Goal: Complete application form: Complete application form

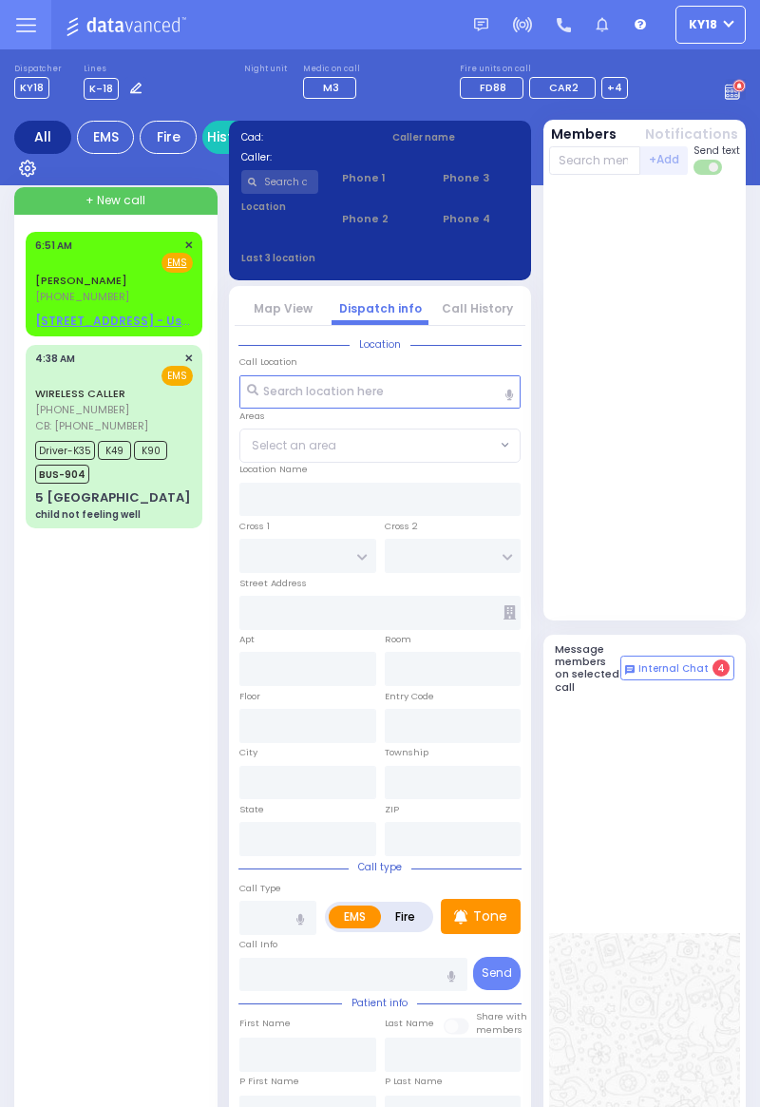
click at [110, 285] on link "[PERSON_NAME]" at bounding box center [81, 280] width 92 height 15
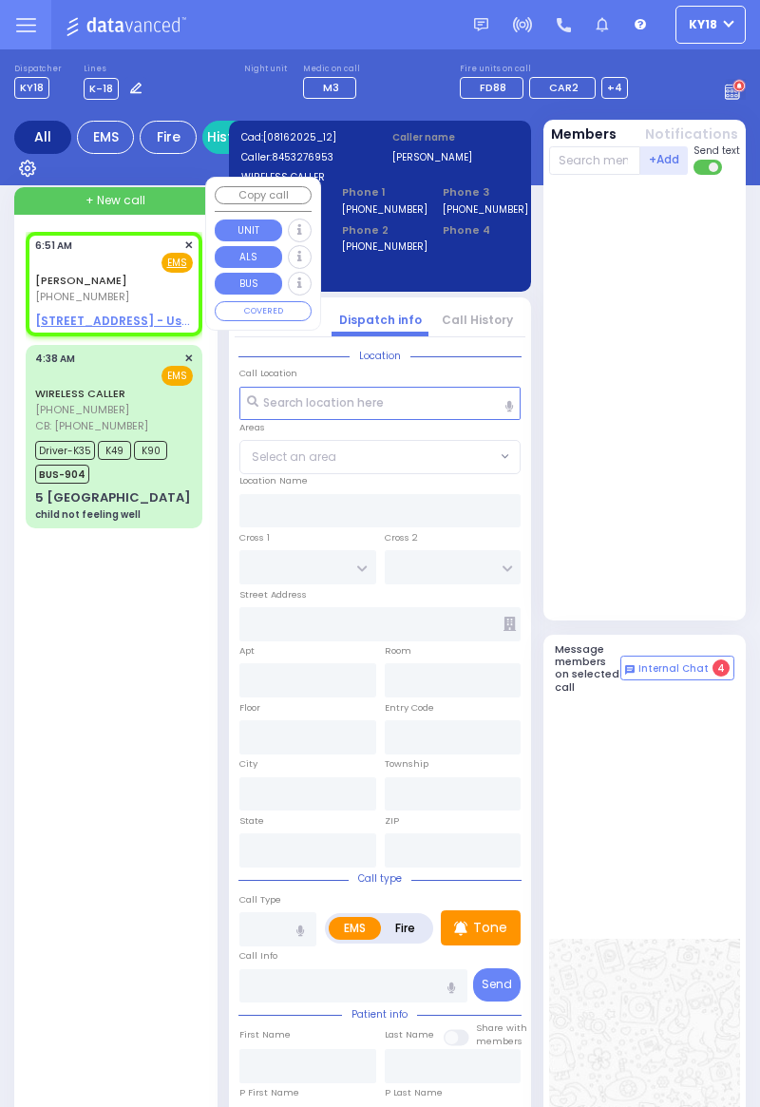
select select
radio input "true"
type input "[PERSON_NAME]"
type input "SOFER"
select select
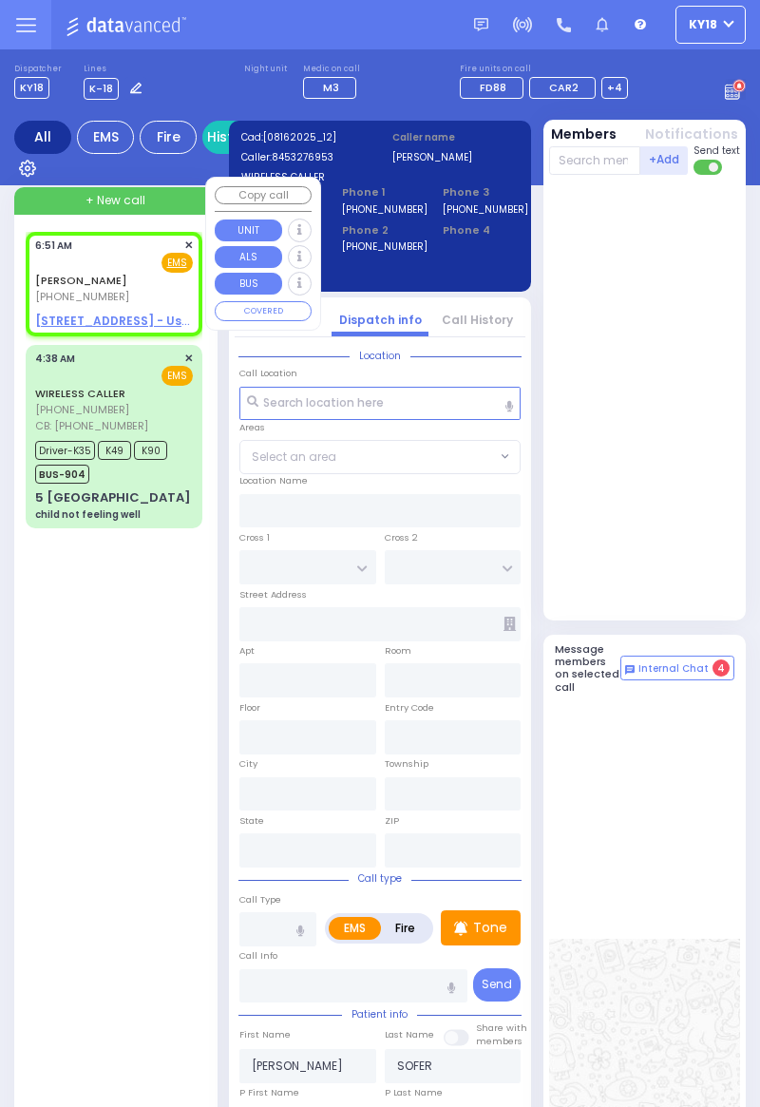
type input "06:51"
click at [116, 322] on u "[STREET_ADDRESS] - Use this" at bounding box center [125, 321] width 180 height 16
select select
radio input "true"
select select
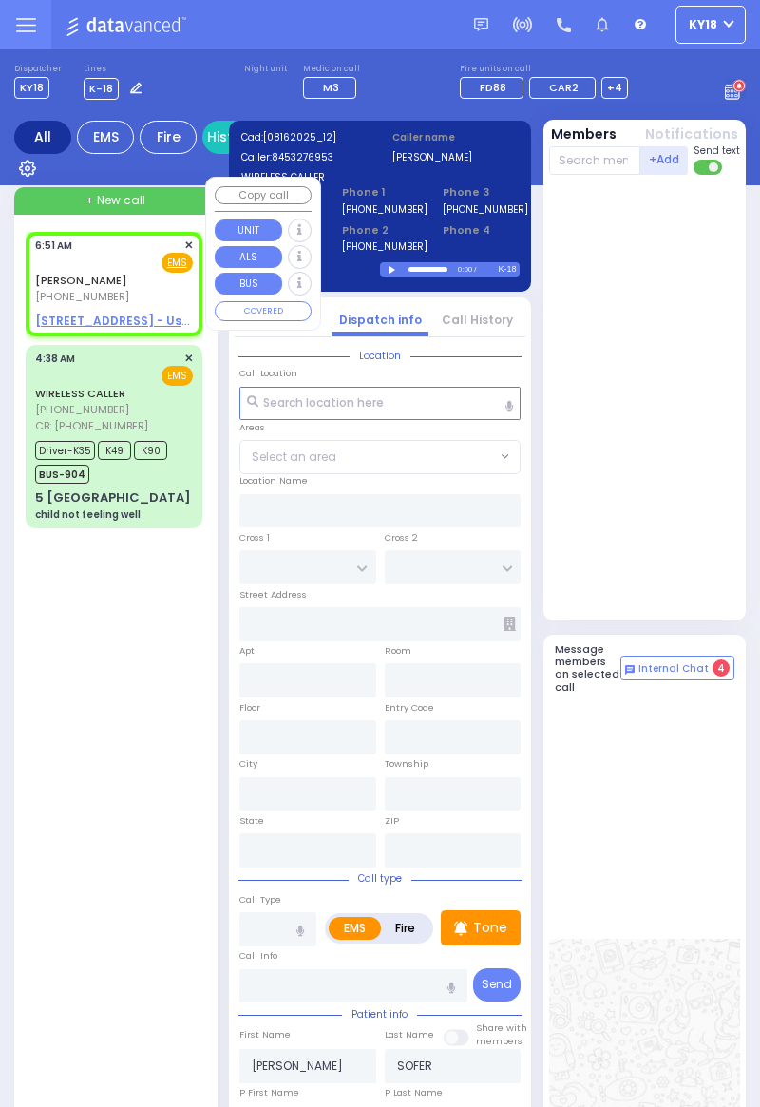
type input "SCHUNNEMUNK RD"
type input "1 LIZENSK BLVD"
type input "304"
type input "[PERSON_NAME]"
type input "[US_STATE]"
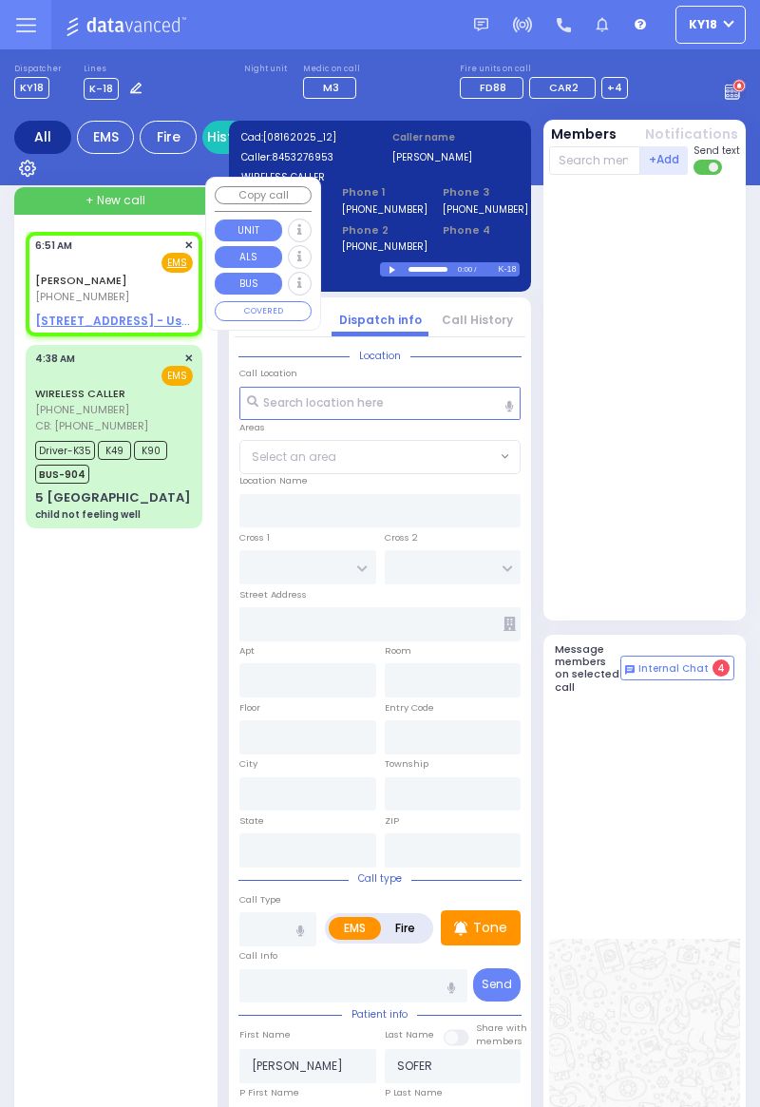
type input "10950"
click at [135, 314] on u "[STREET_ADDRESS] - Use this" at bounding box center [125, 321] width 180 height 16
radio input "true"
select select
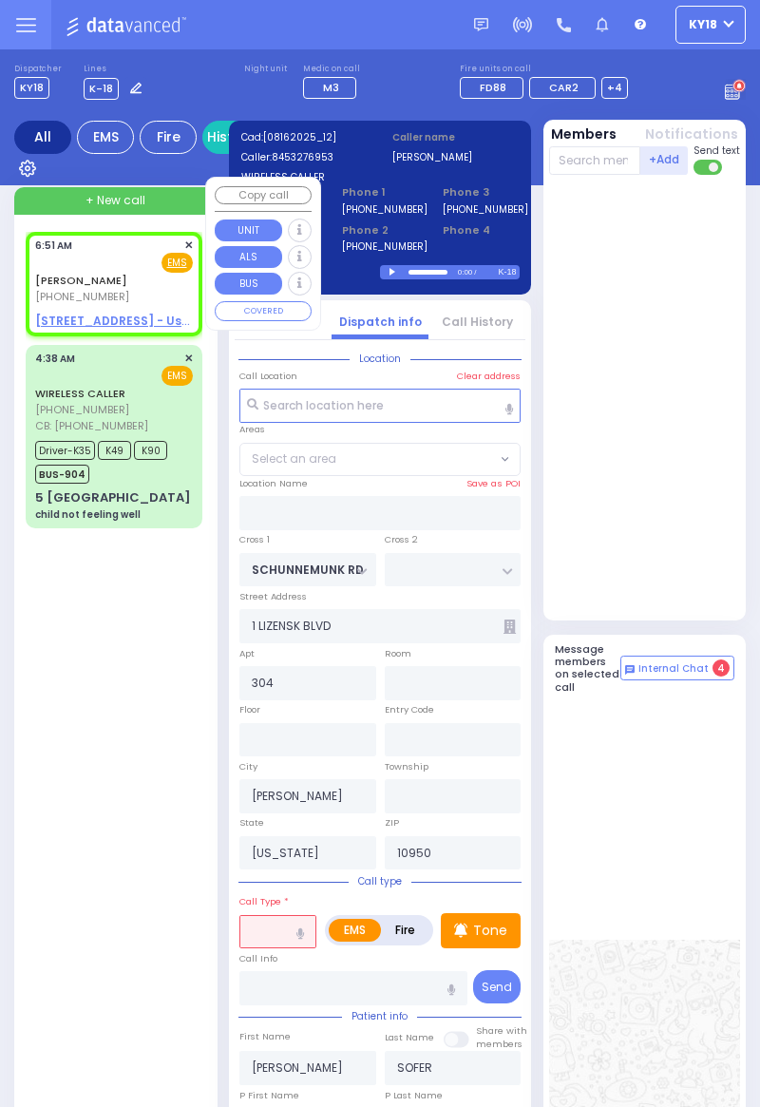
select select "[GEOGRAPHIC_DATA]"
select select
radio input "true"
select select
select select "[GEOGRAPHIC_DATA]"
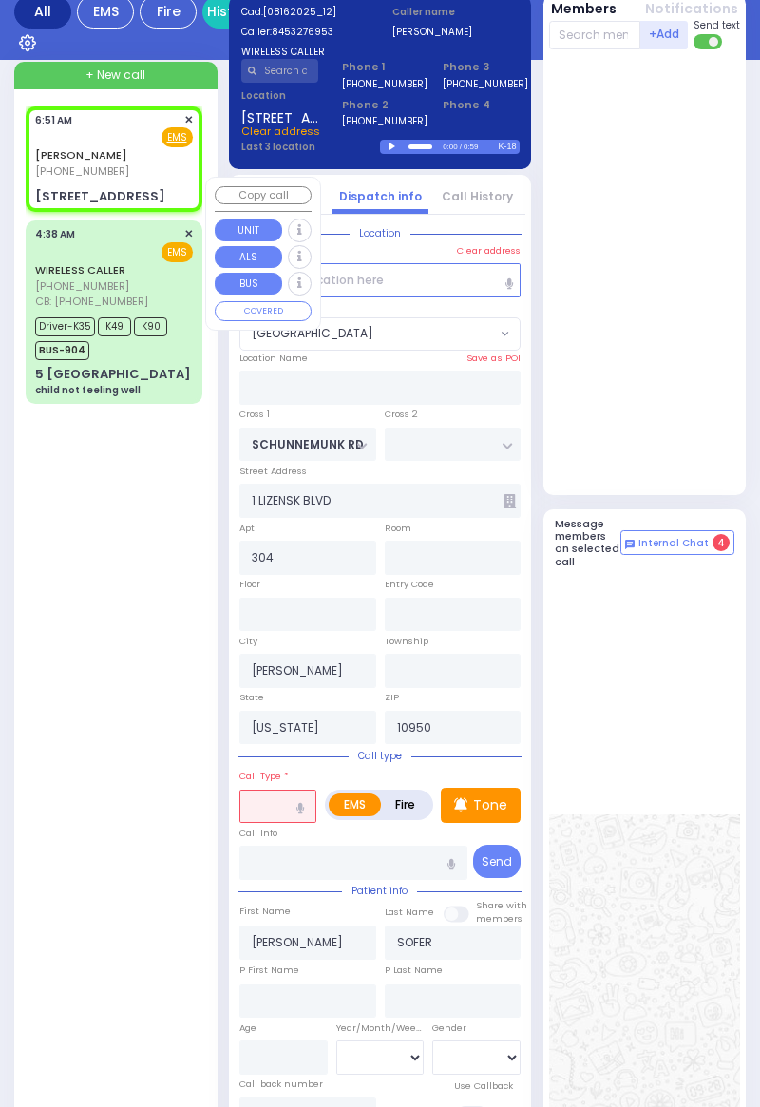
click at [279, 802] on input "text" at bounding box center [277, 806] width 77 height 34
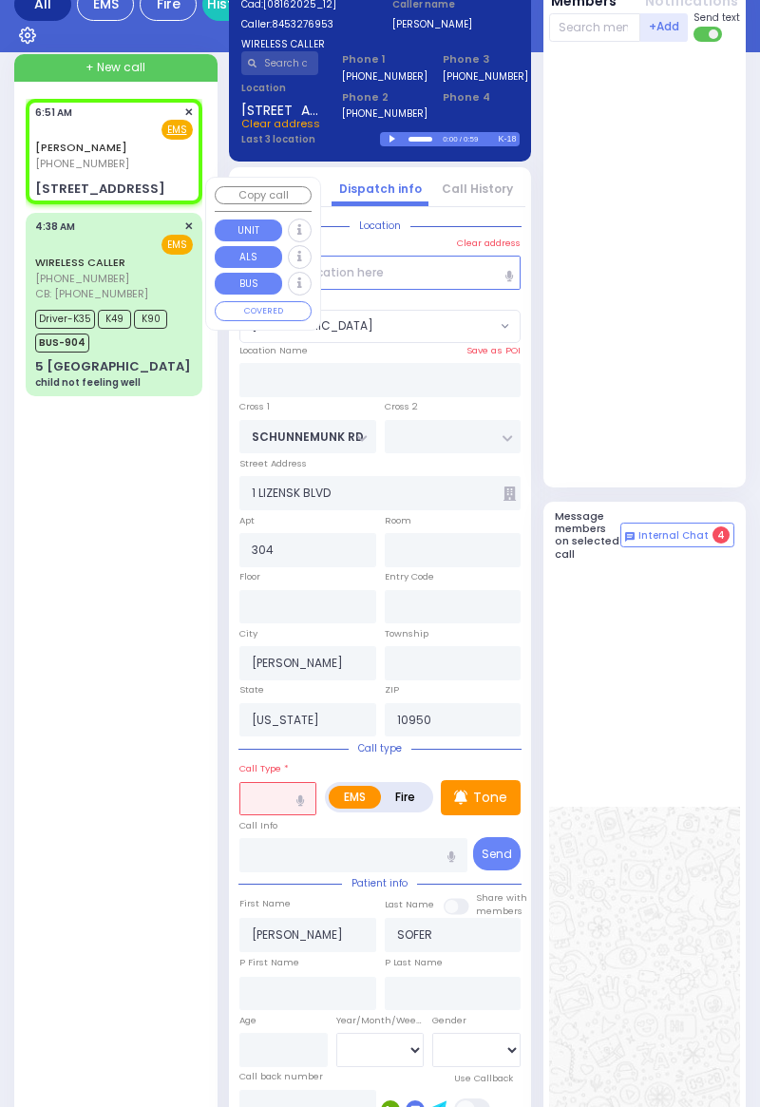
scroll to position [217, 0]
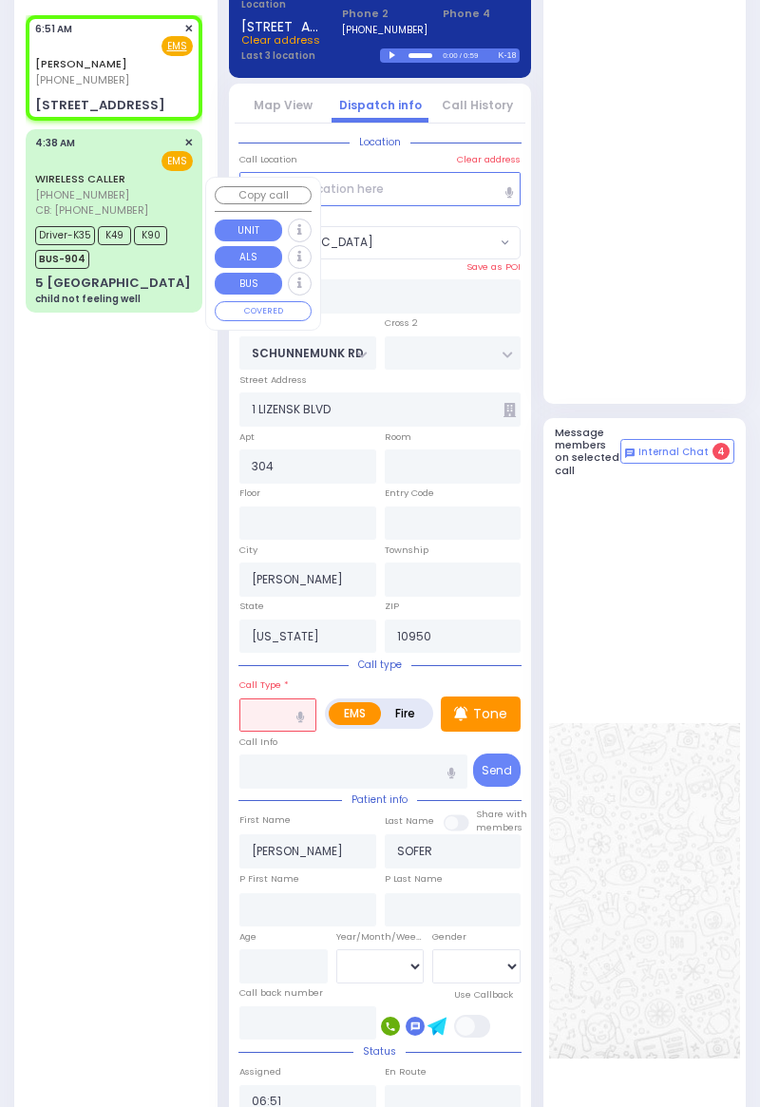
click at [270, 713] on input "text" at bounding box center [277, 715] width 77 height 34
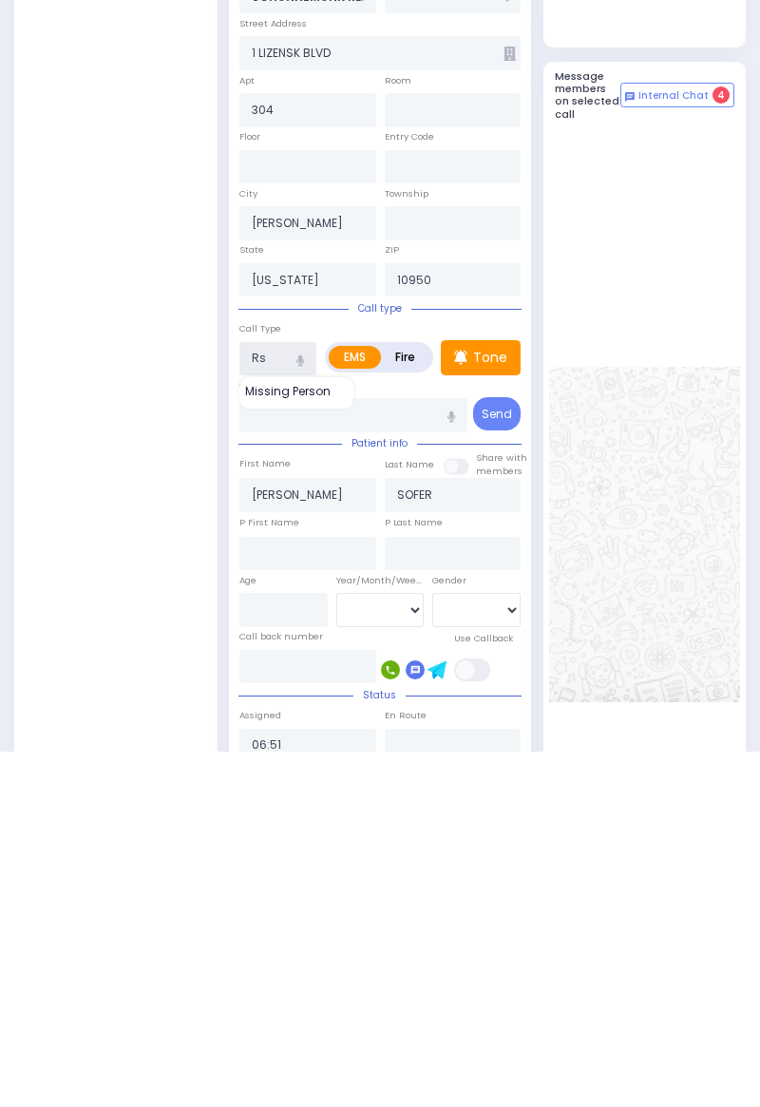
type input "Rsv"
select select
radio input "true"
select select
select select "[GEOGRAPHIC_DATA]"
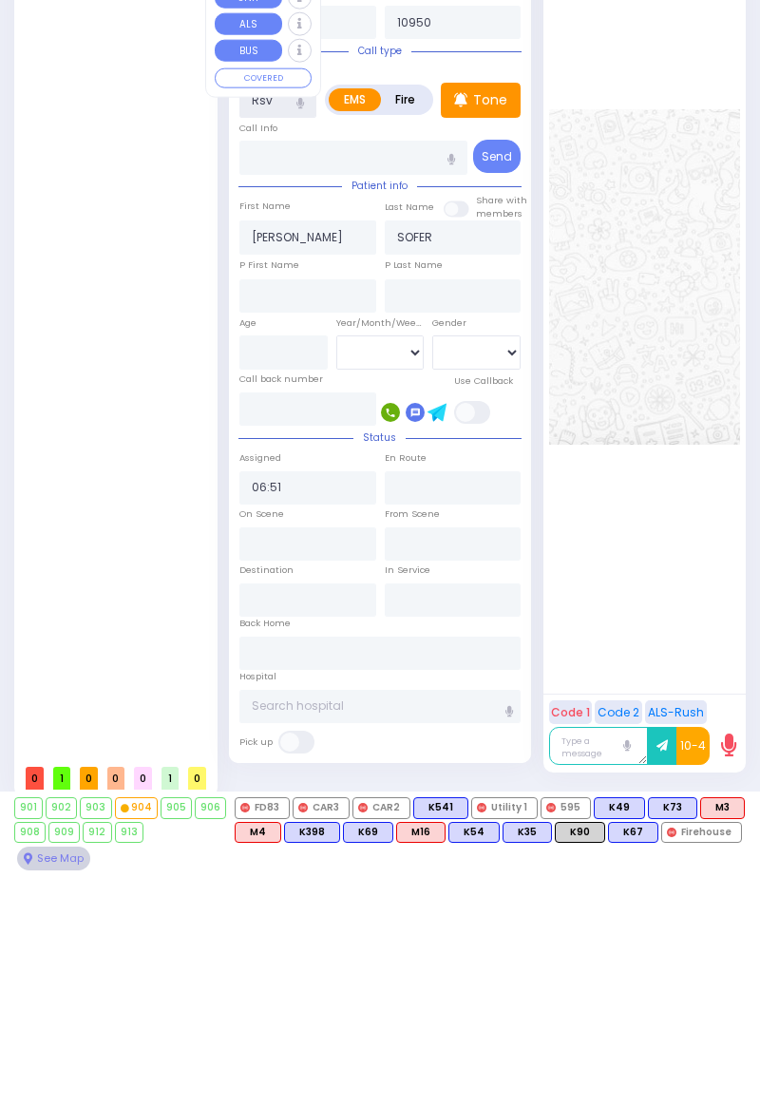
scroll to position [597, 0]
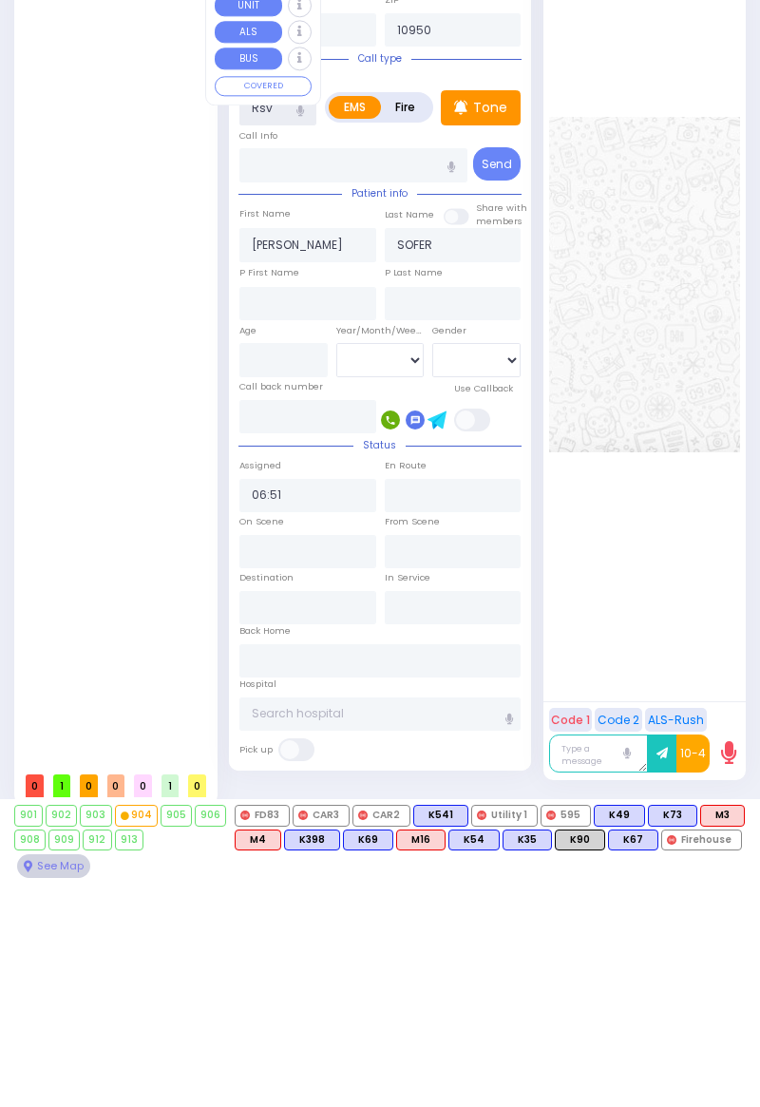
type input "Rsv"
click at [294, 583] on input "number" at bounding box center [283, 585] width 88 height 34
select select
radio input "true"
select select
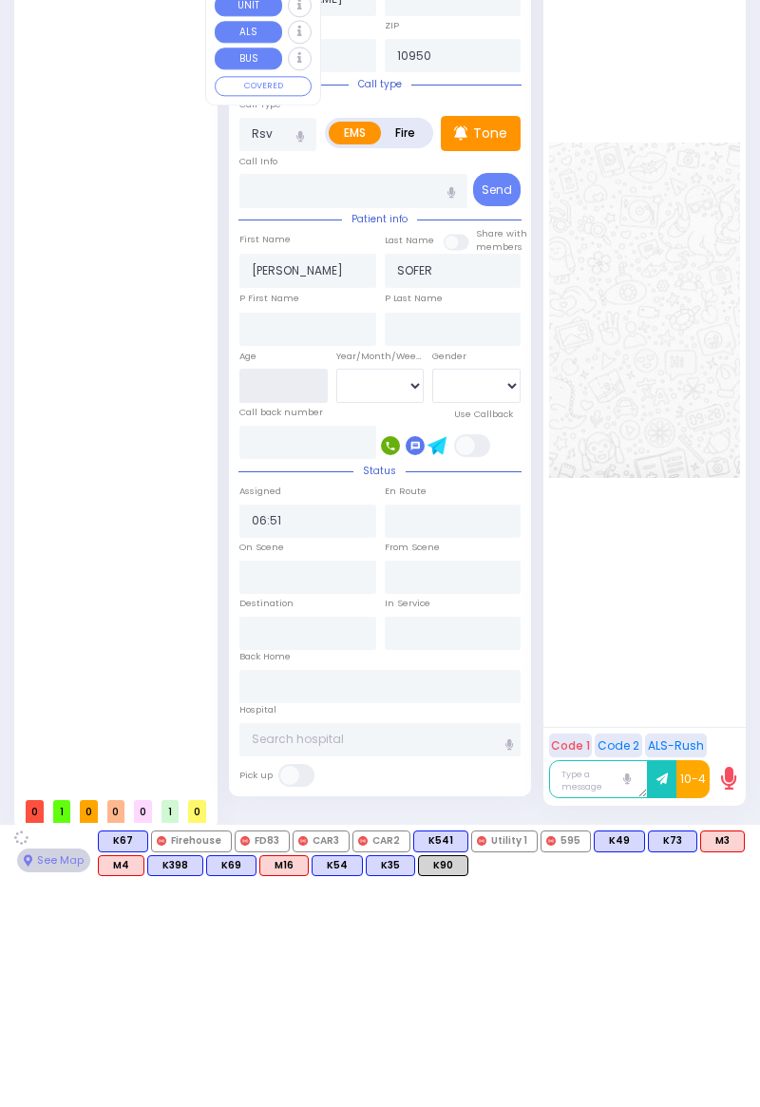
select select "[GEOGRAPHIC_DATA]"
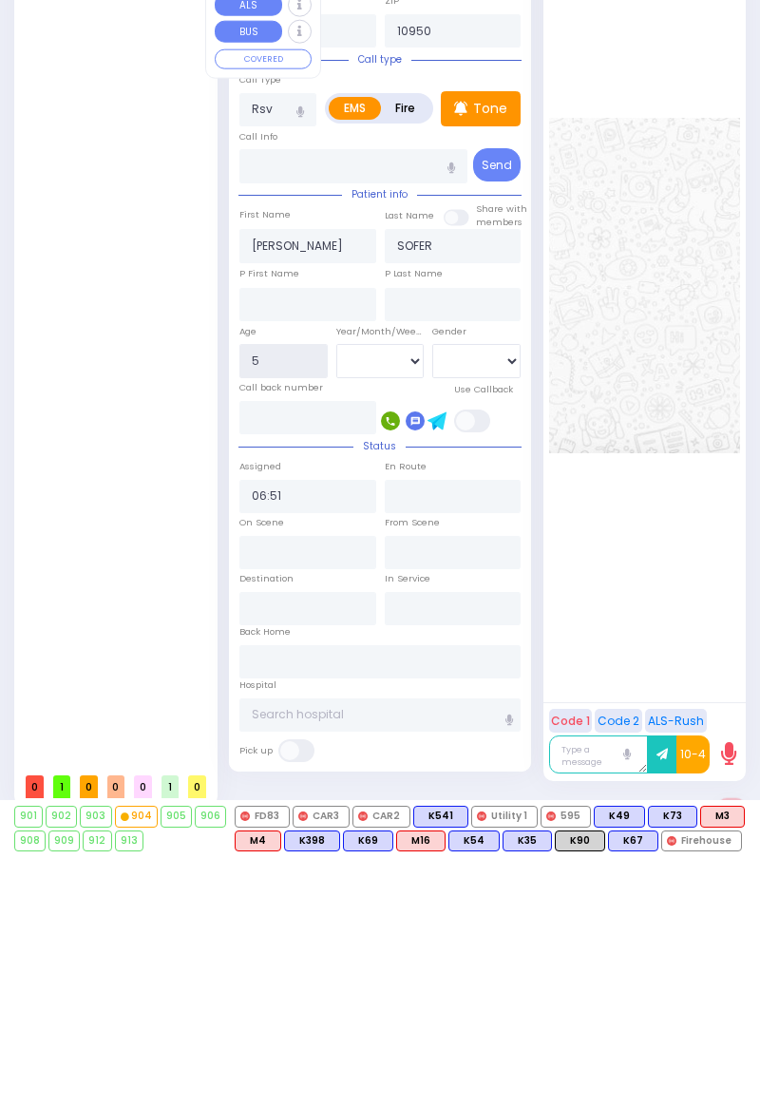
type input "5"
click at [410, 603] on select "Year Month Week Day" at bounding box center [380, 613] width 88 height 34
select select
radio input "true"
select select
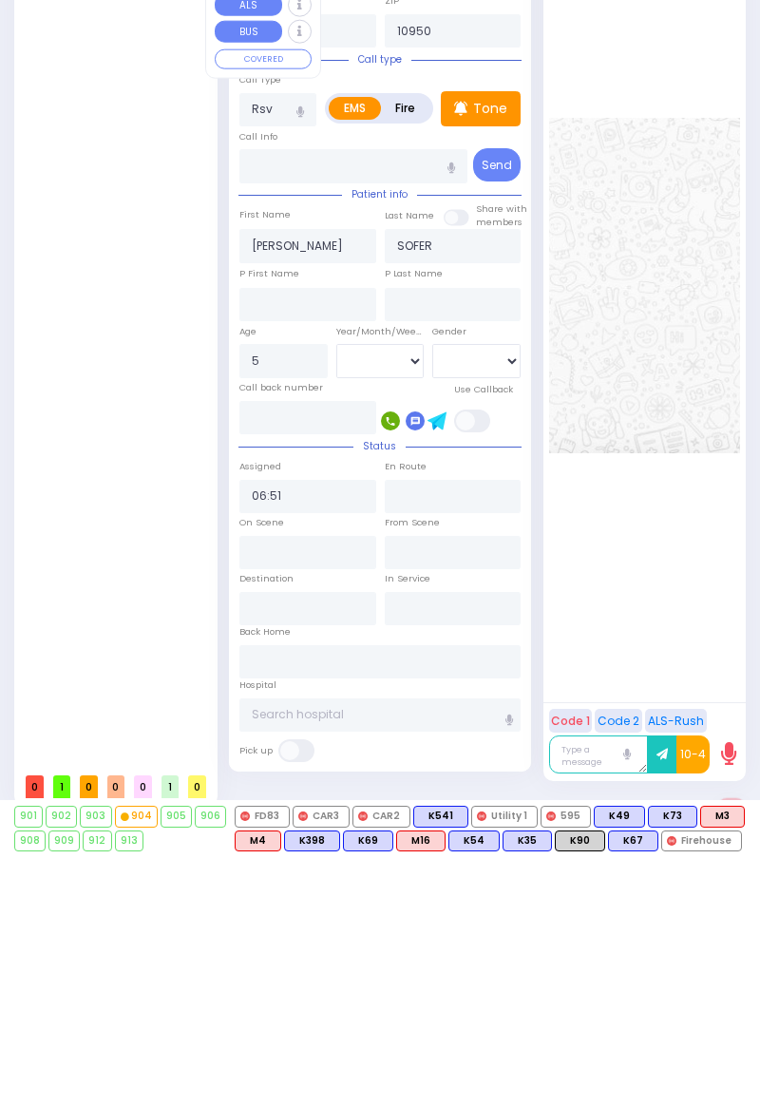
click at [413, 353] on label "Fire" at bounding box center [405, 360] width 50 height 23
radio input "true"
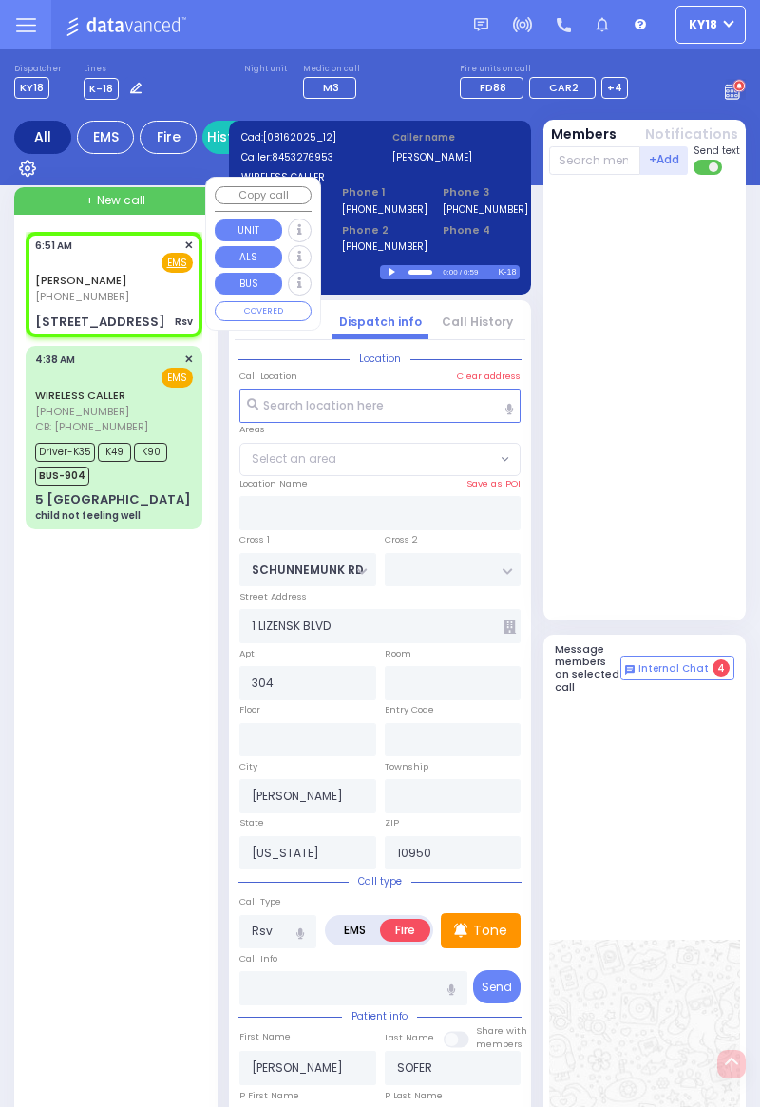
select select "[GEOGRAPHIC_DATA]"
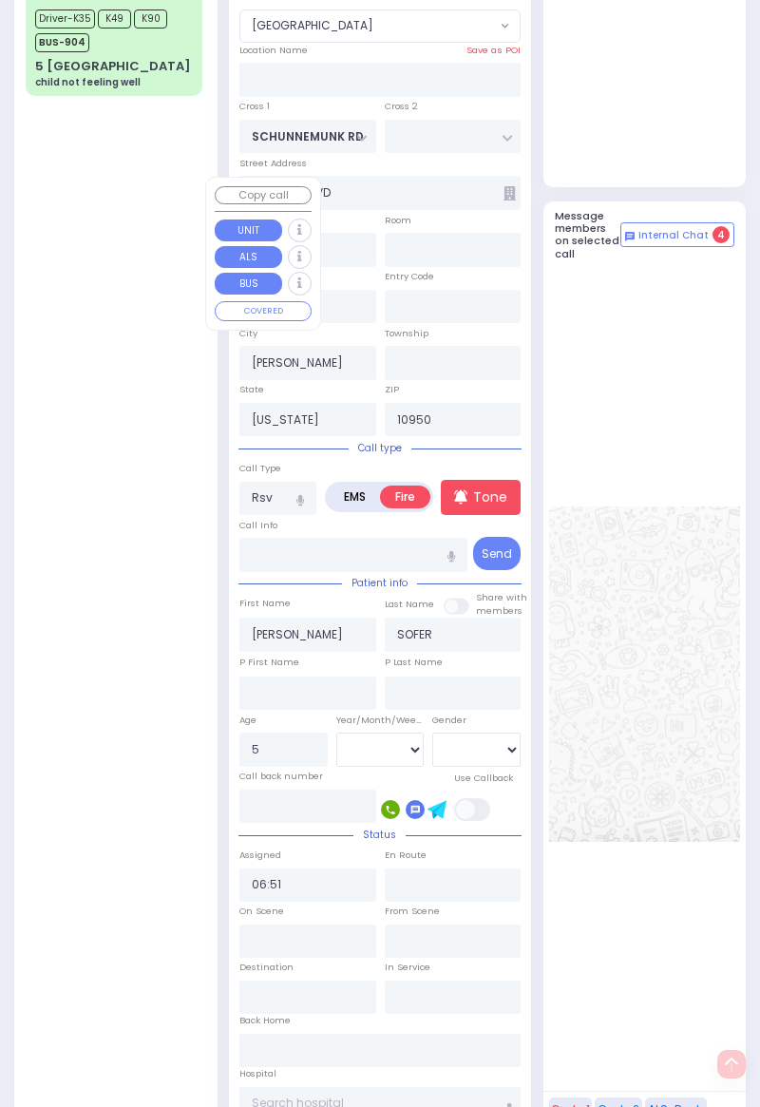
scroll to position [506, 0]
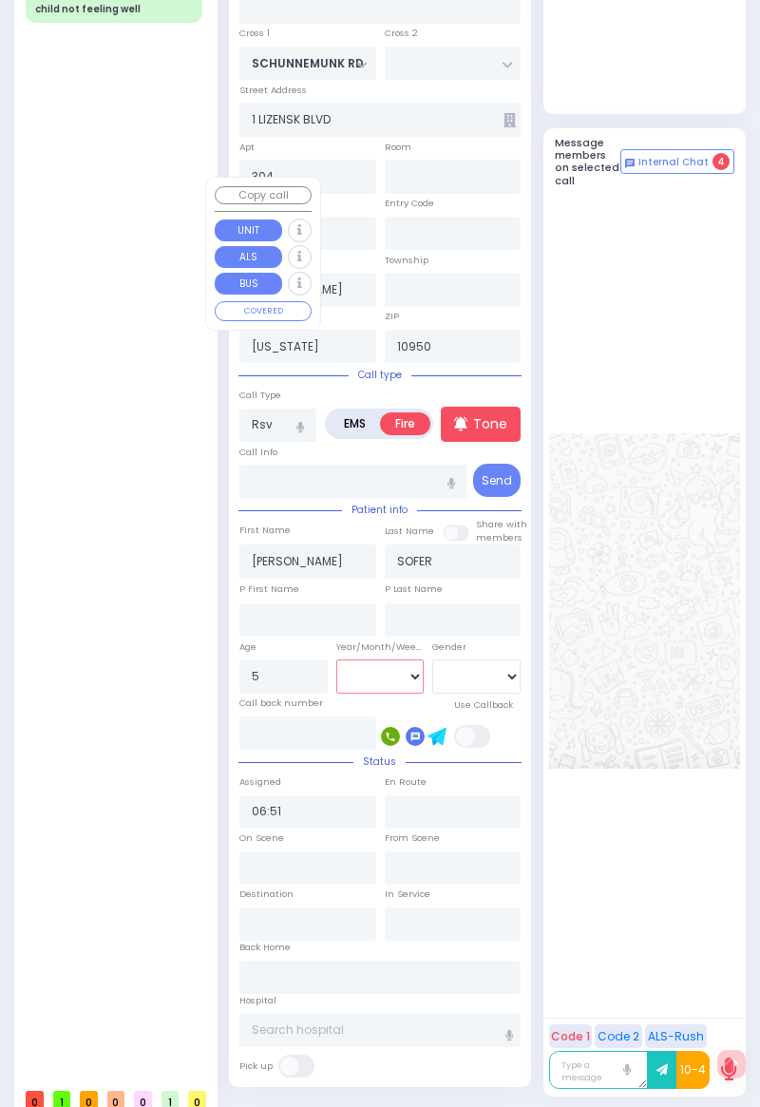
click at [405, 676] on select "Year Month Week Day" at bounding box center [380, 676] width 88 height 34
select select "Week"
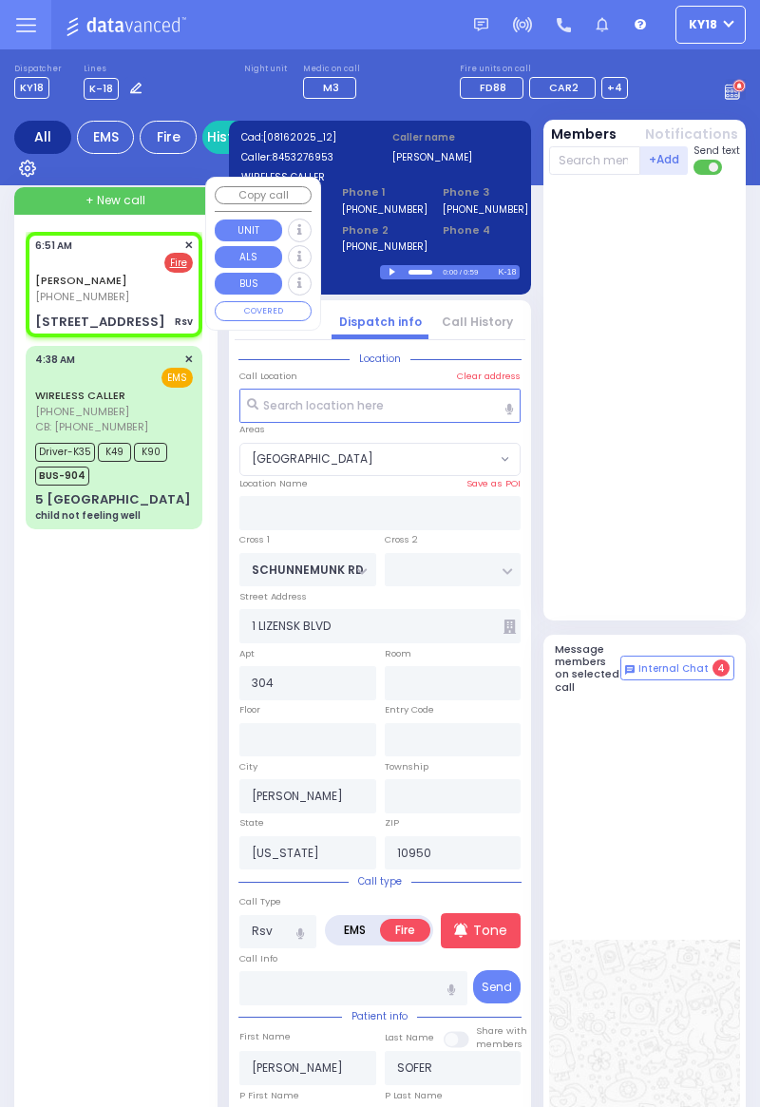
select select
radio input "true"
select select "Week"
select select "[GEOGRAPHIC_DATA]"
click at [594, 154] on input "text" at bounding box center [595, 160] width 92 height 28
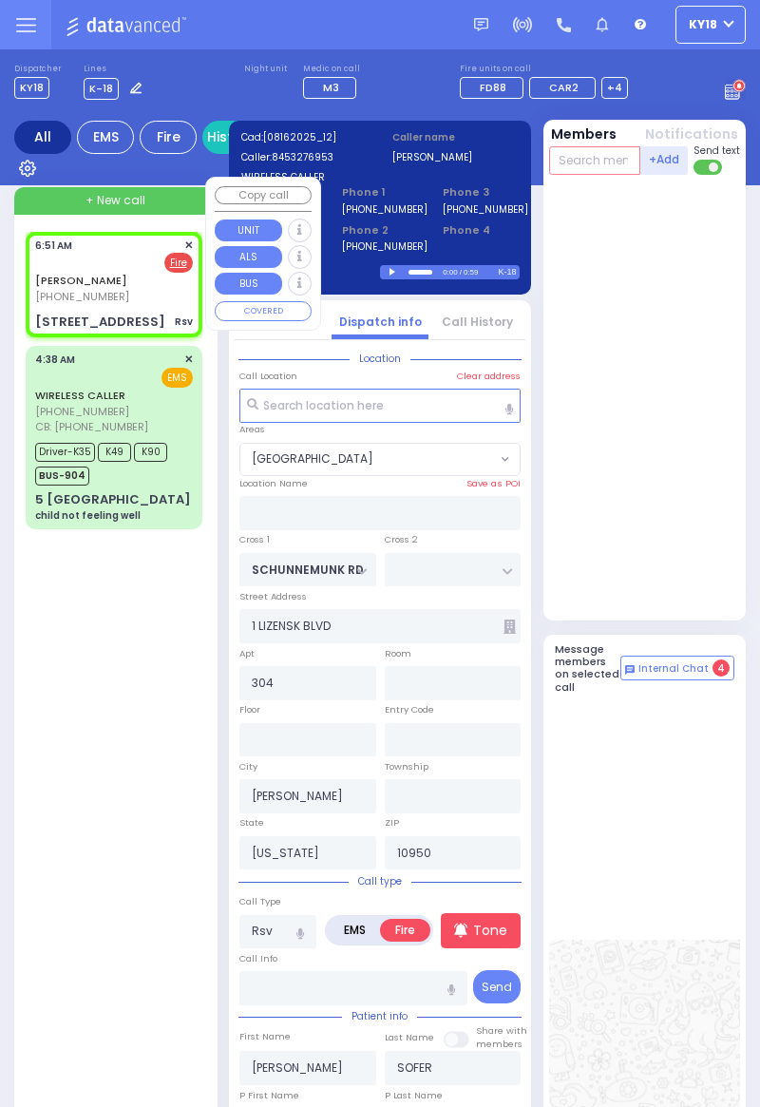
click at [584, 163] on input "text" at bounding box center [595, 160] width 92 height 28
type input "73"
click at [616, 190] on div "FD73" at bounding box center [611, 196] width 95 height 17
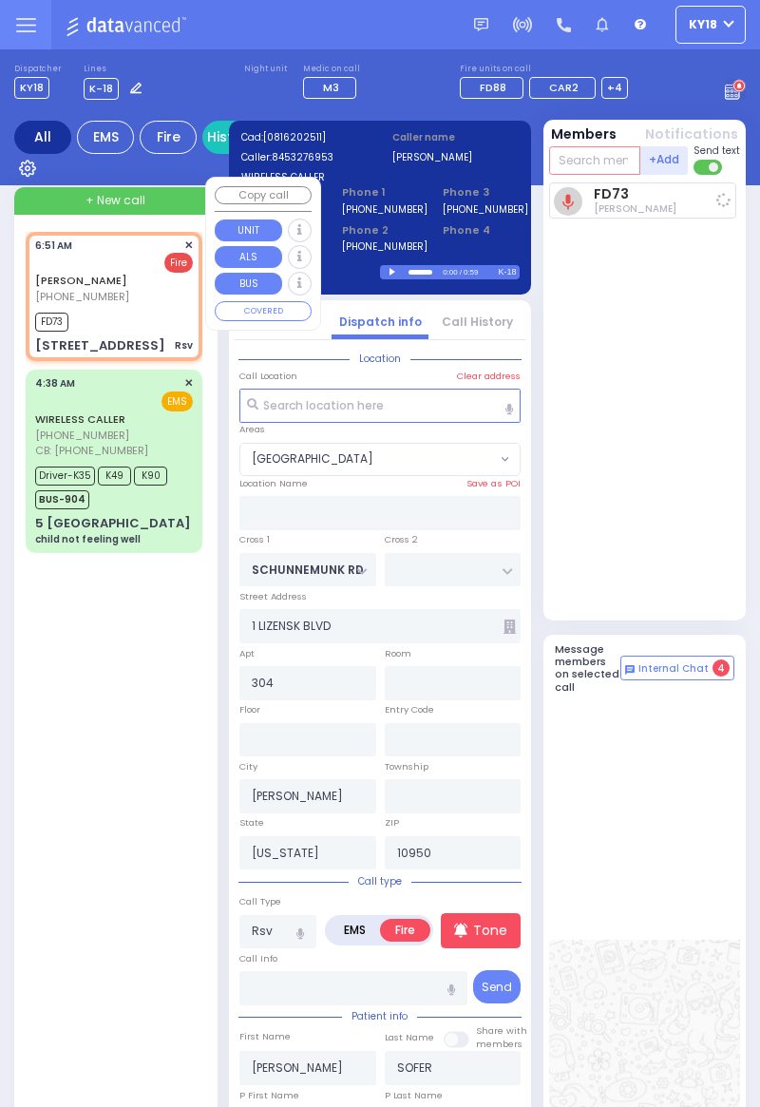
click at [594, 152] on input "text" at bounding box center [595, 160] width 92 height 28
select select
radio input "true"
select select "Week"
type input "06:53"
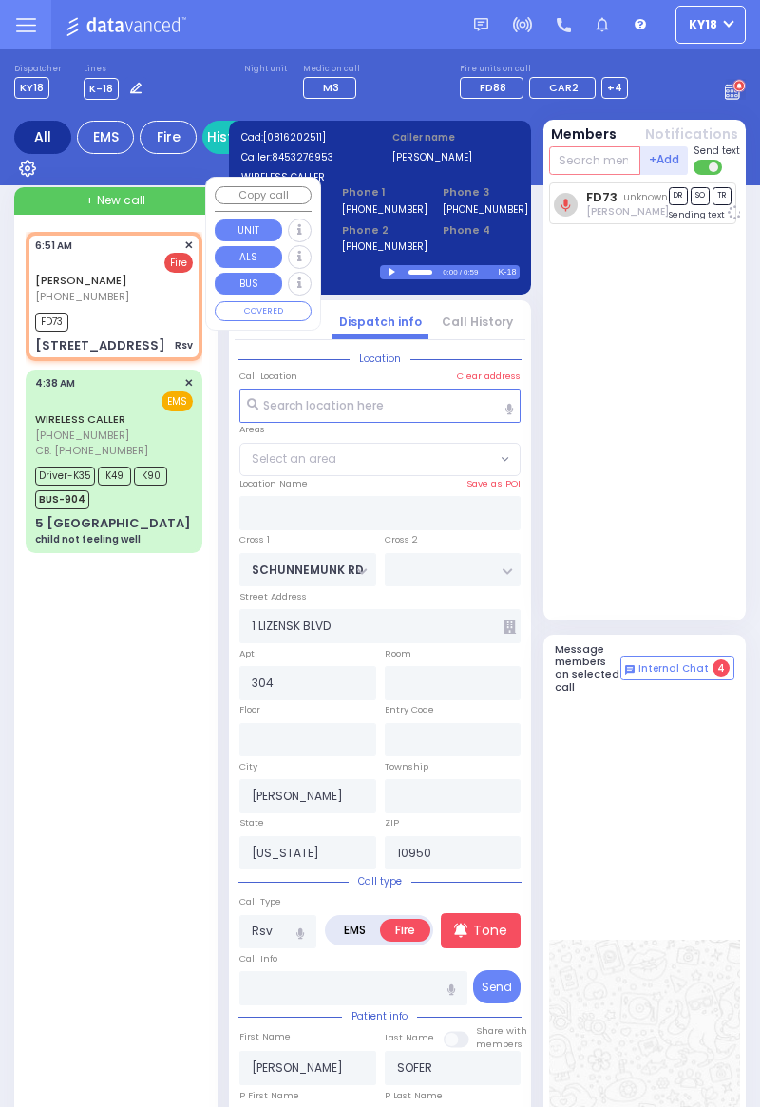
select select "[GEOGRAPHIC_DATA]"
click at [169, 269] on span "Fire" at bounding box center [178, 263] width 28 height 20
select select
radio input "true"
select select "Week"
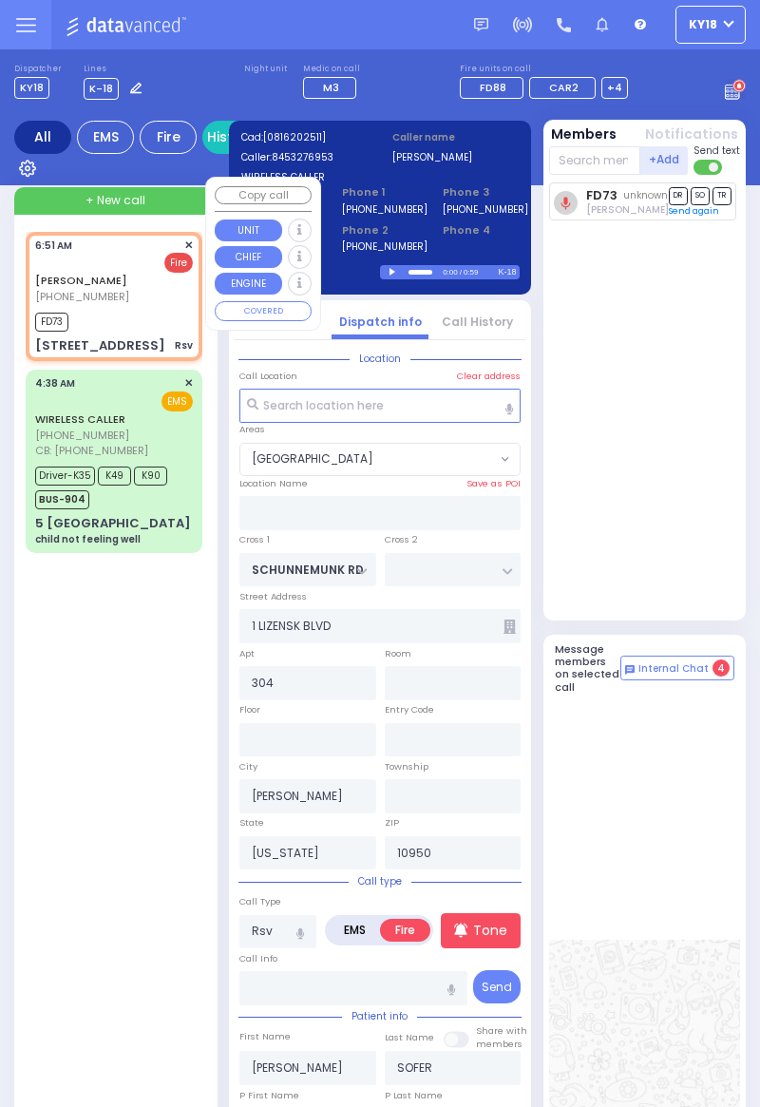
select select "[GEOGRAPHIC_DATA]"
click at [184, 255] on span "Fire" at bounding box center [178, 263] width 28 height 20
select select
radio input "true"
select select "Week"
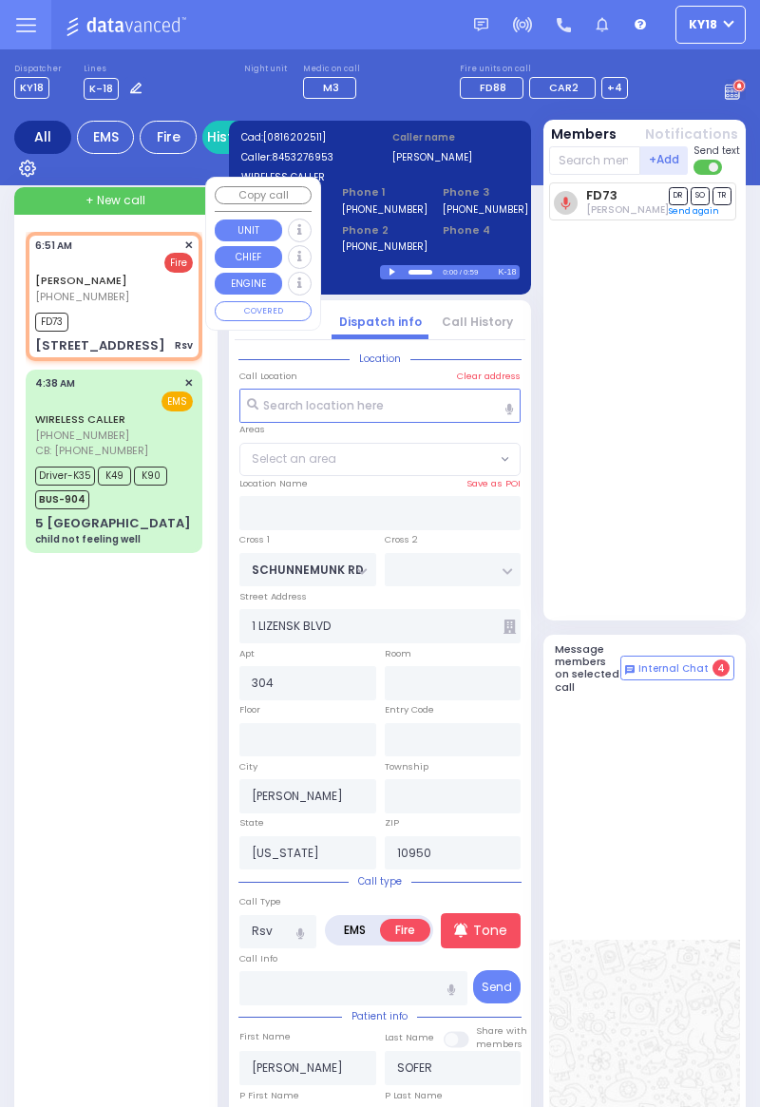
select select "[GEOGRAPHIC_DATA]"
click at [184, 260] on span "Fire" at bounding box center [178, 263] width 28 height 20
select select
radio input "true"
select select "Week"
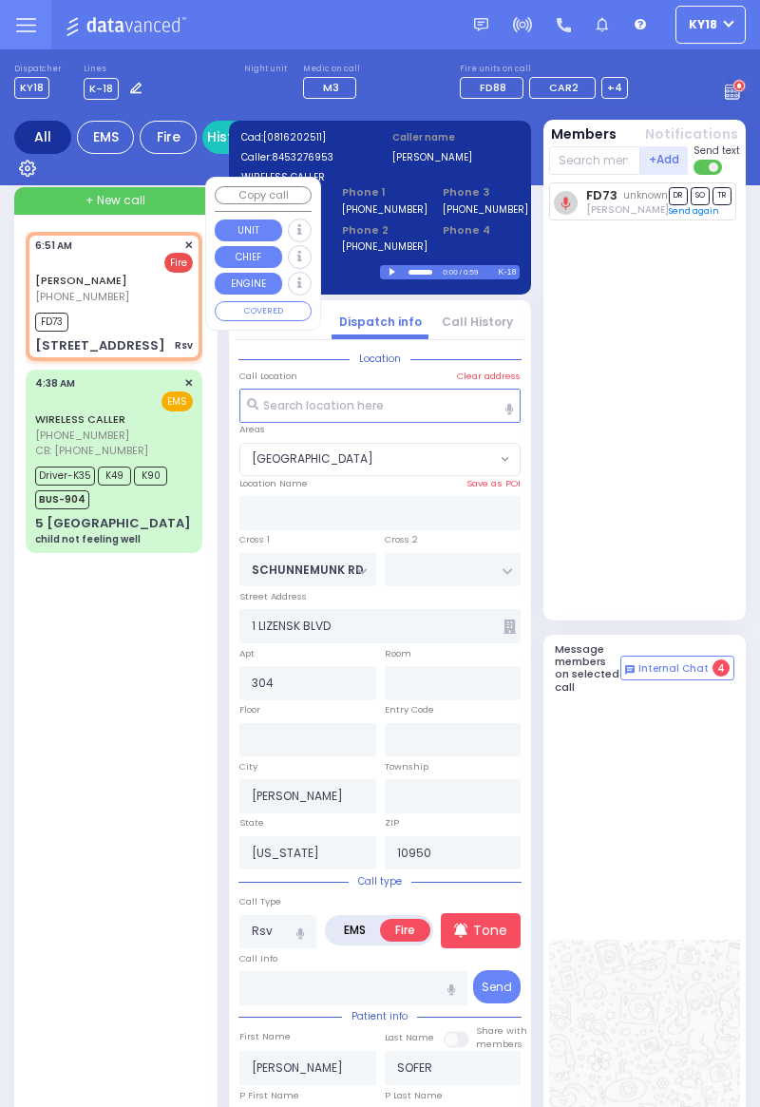
select select "[GEOGRAPHIC_DATA]"
click at [742, 192] on icon at bounding box center [746, 196] width 9 height 10
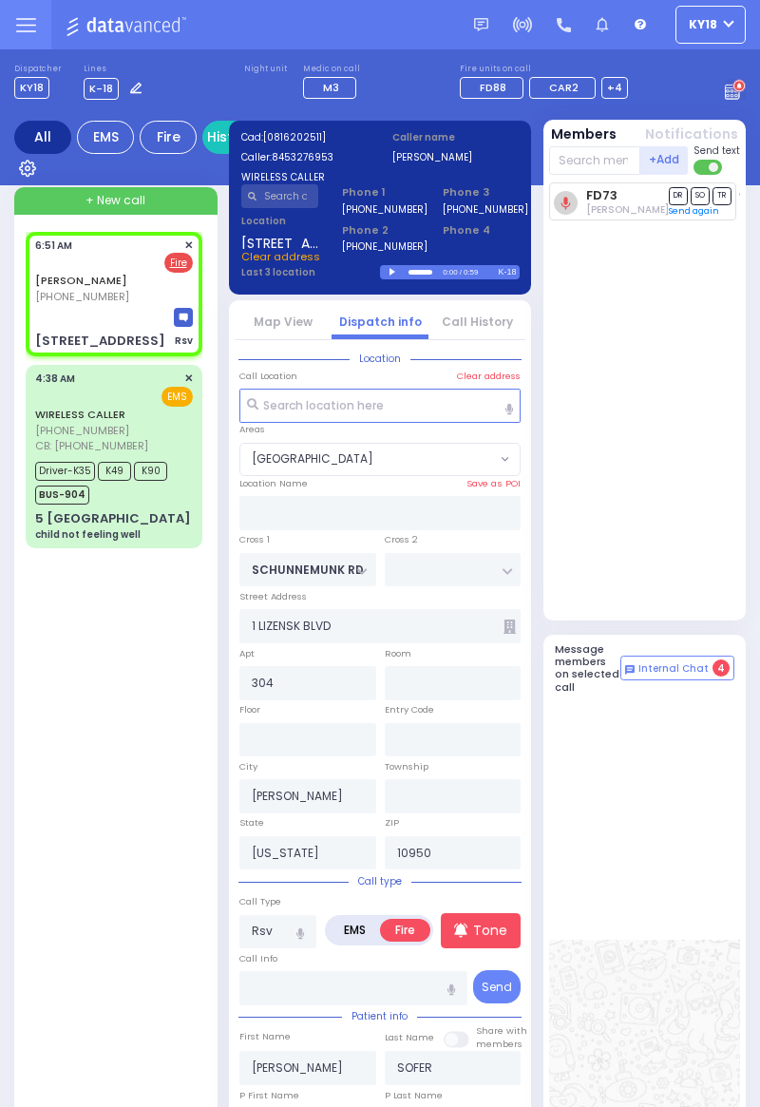
select select
radio input "true"
select select "Week"
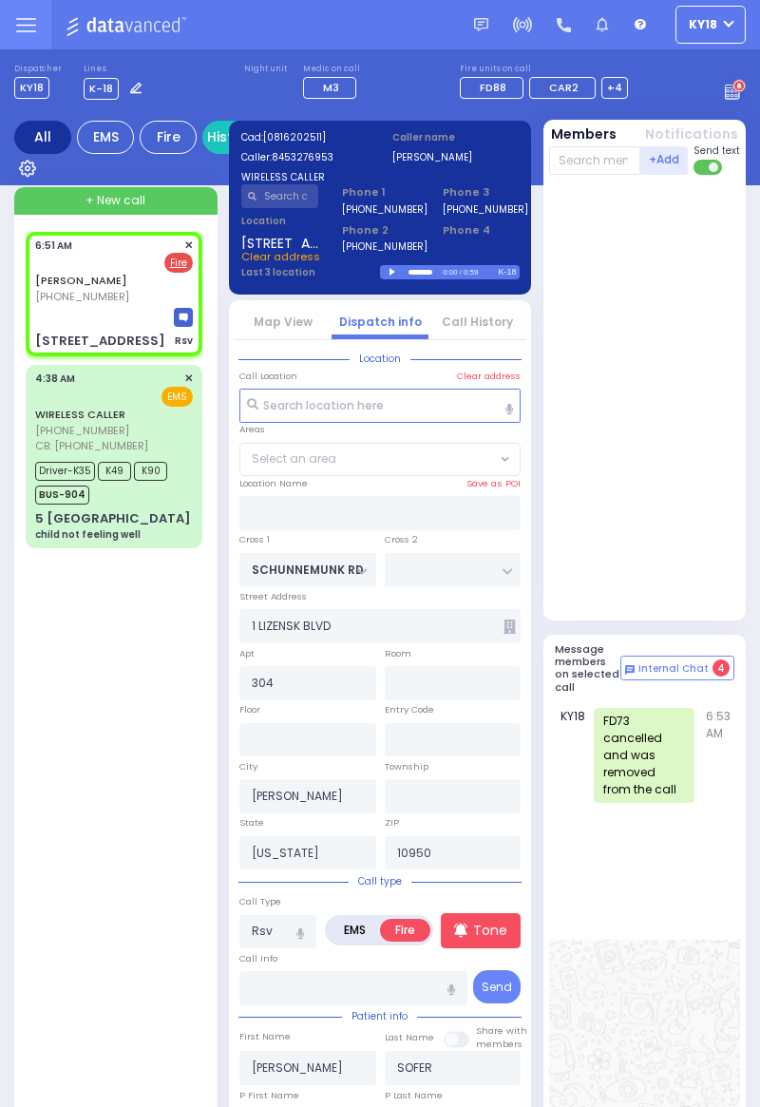
select select "[GEOGRAPHIC_DATA]"
click at [180, 256] on u "Fire" at bounding box center [178, 263] width 17 height 14
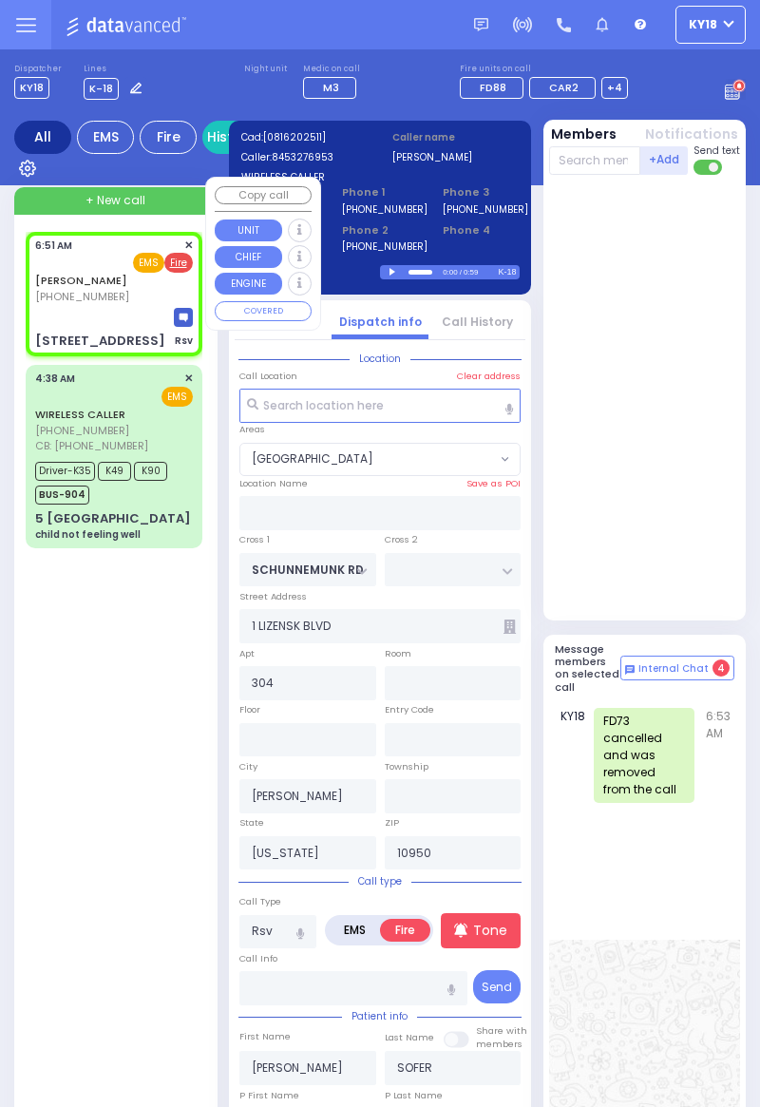
select select
radio input "true"
select select "Week"
select select "[GEOGRAPHIC_DATA]"
click at [145, 256] on span "EMS" at bounding box center [148, 263] width 31 height 20
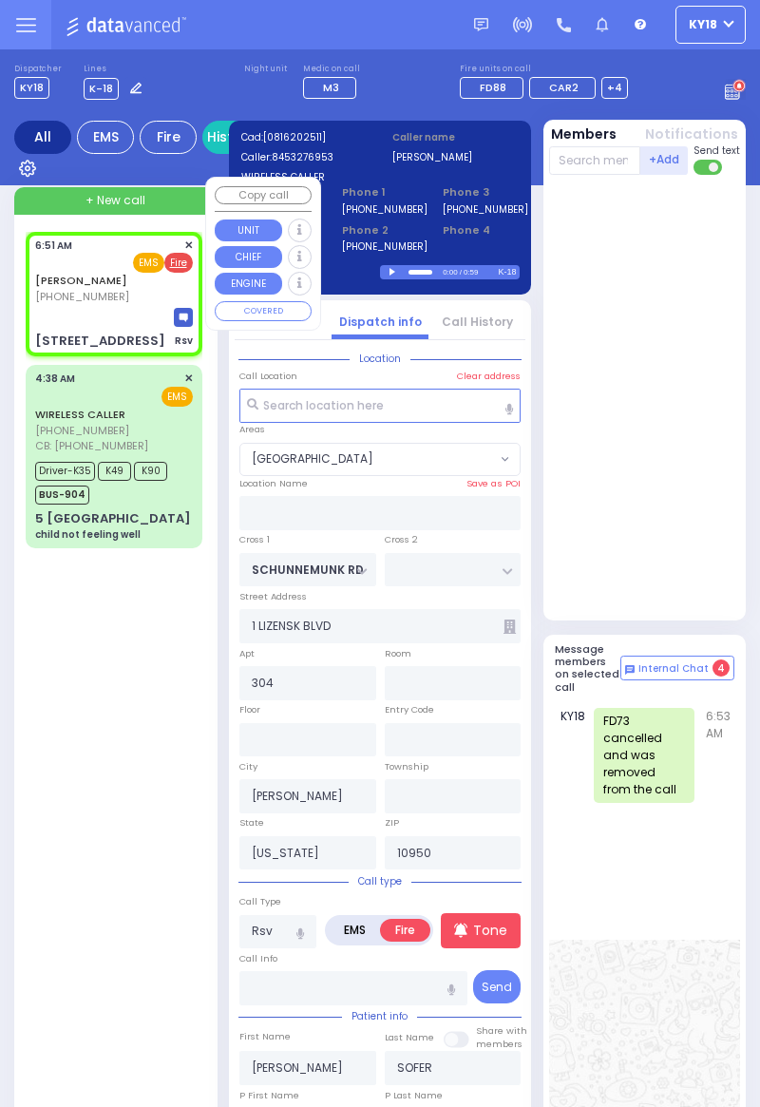
select select
radio input "true"
select select "Week"
select select "[GEOGRAPHIC_DATA]"
click at [599, 154] on input "text" at bounding box center [595, 160] width 92 height 28
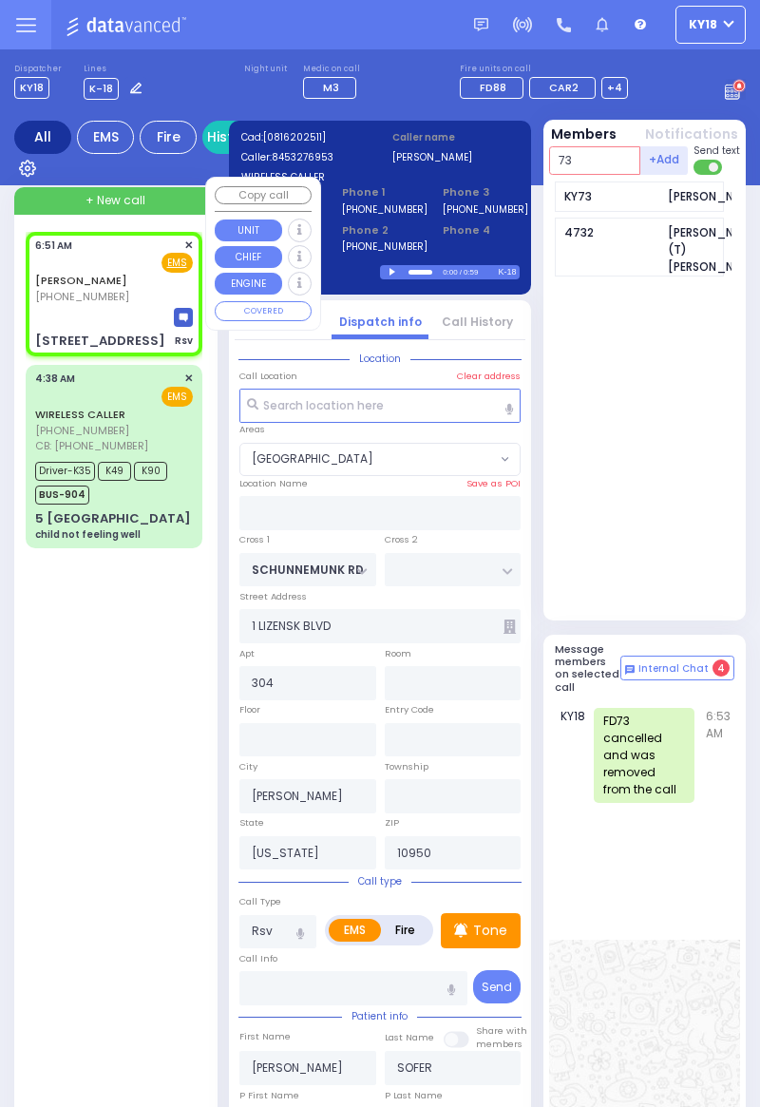
type input "73"
click at [621, 196] on div "KY73" at bounding box center [611, 196] width 95 height 17
click at [600, 161] on input "text" at bounding box center [595, 160] width 92 height 28
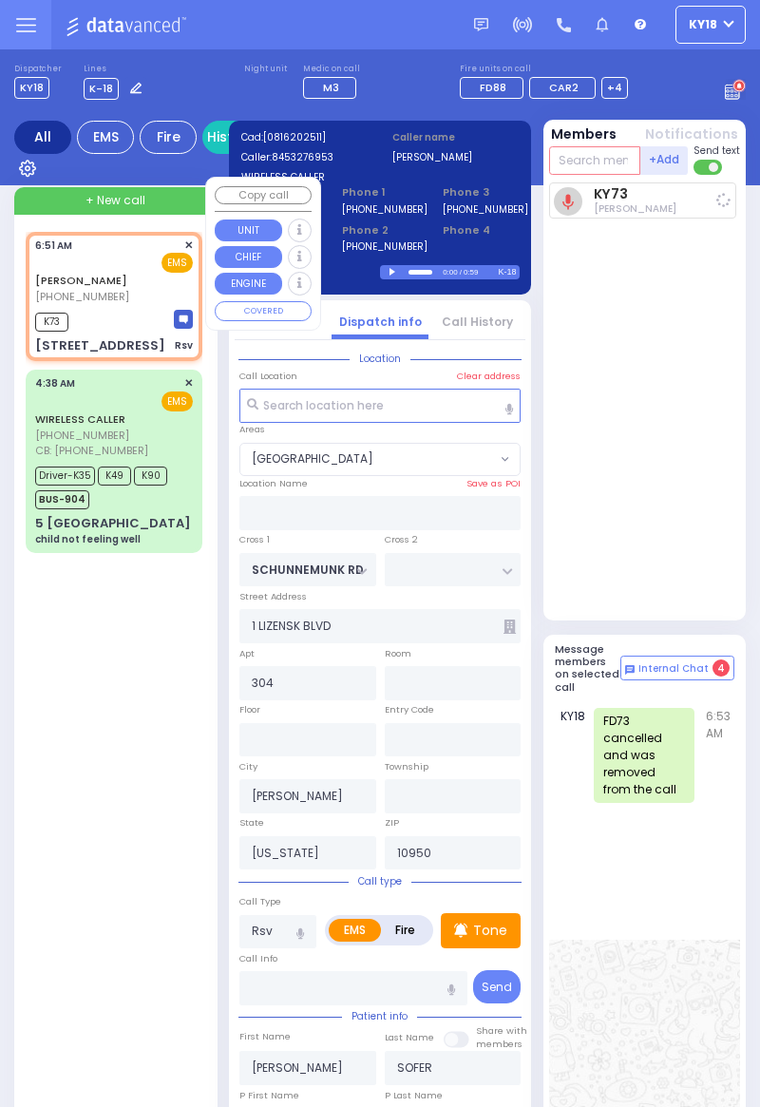
select select
radio input "true"
select select "Week"
select select "[GEOGRAPHIC_DATA]"
type input "M3"
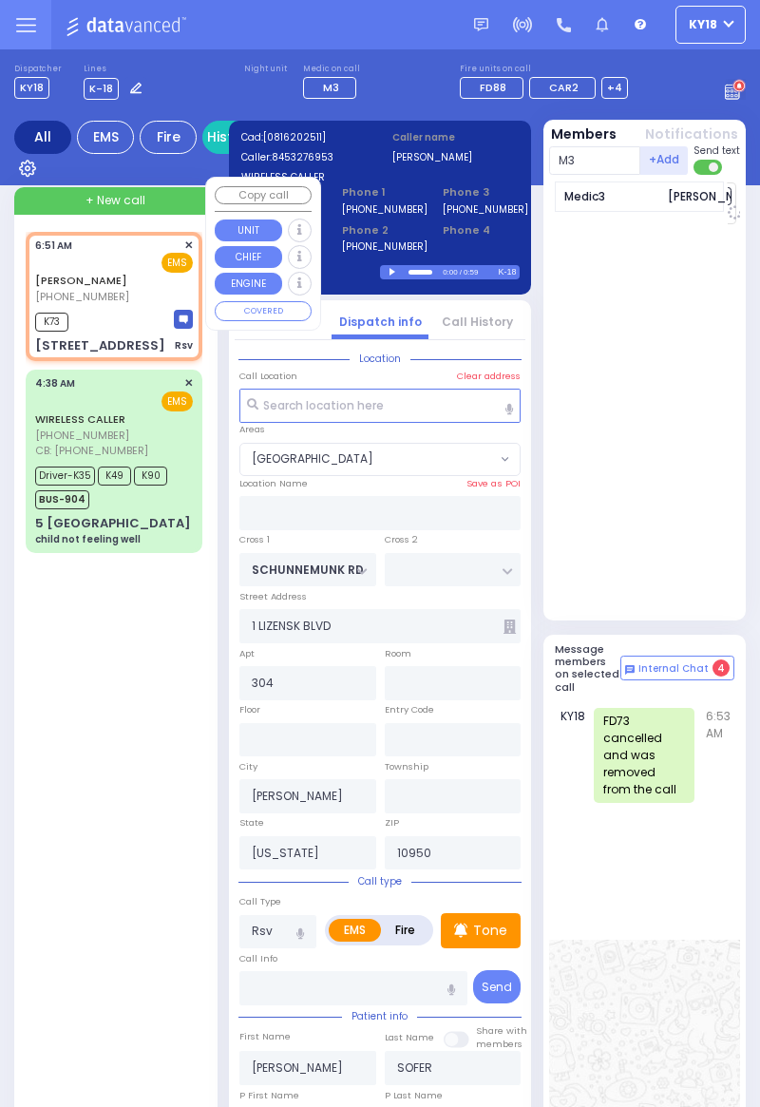
click at [630, 208] on div "Medic3 [PERSON_NAME]" at bounding box center [640, 196] width 170 height 30
click at [610, 160] on input "text" at bounding box center [595, 160] width 92 height 28
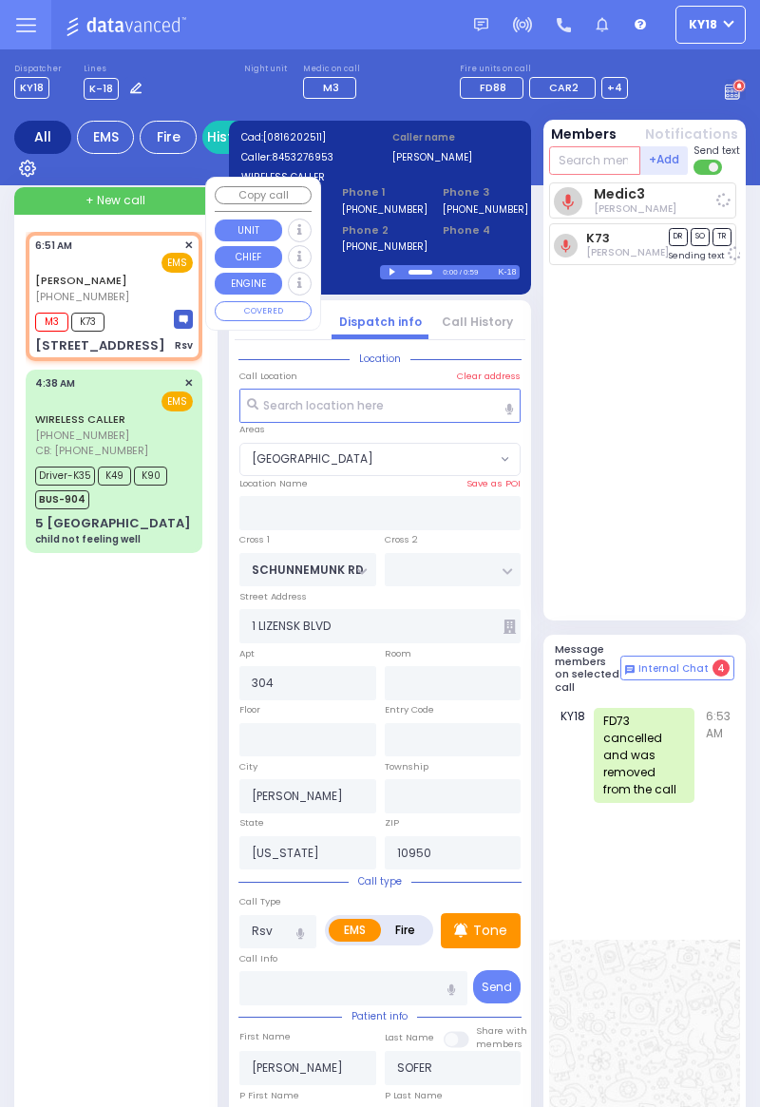
select select
radio input "true"
select select "Week"
type input "9"
select select "[GEOGRAPHIC_DATA]"
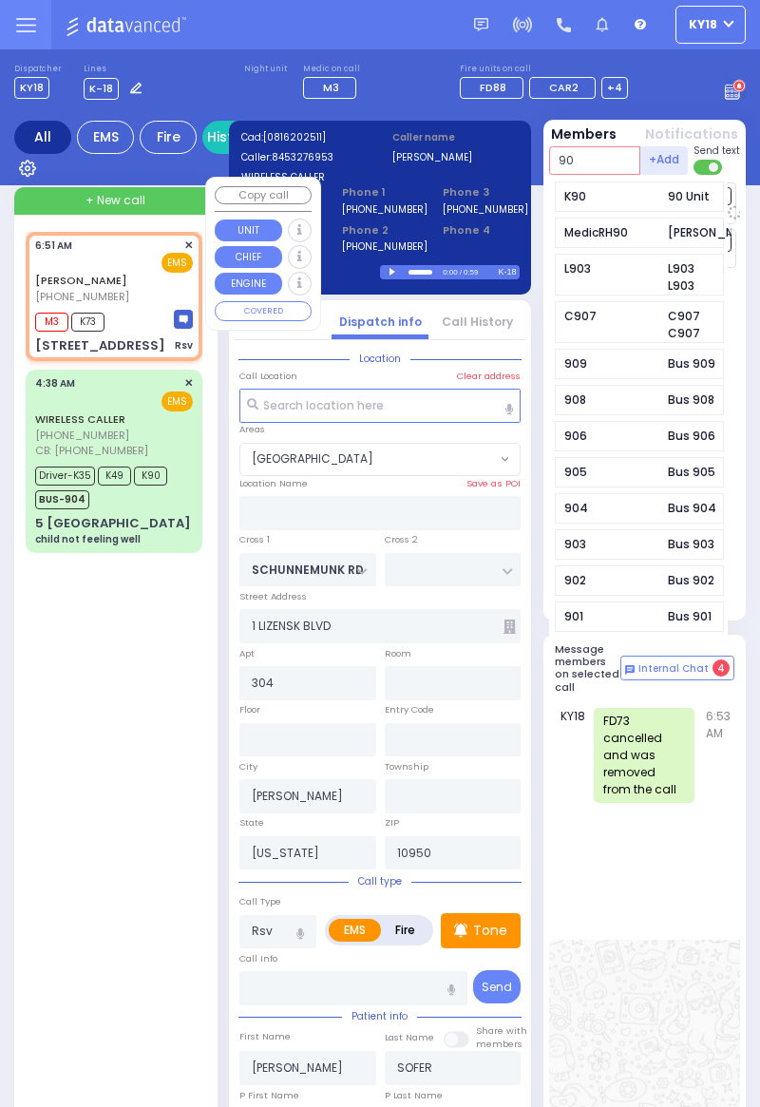
type input "90"
click at [636, 205] on div "K90 90 Unit" at bounding box center [640, 196] width 170 height 30
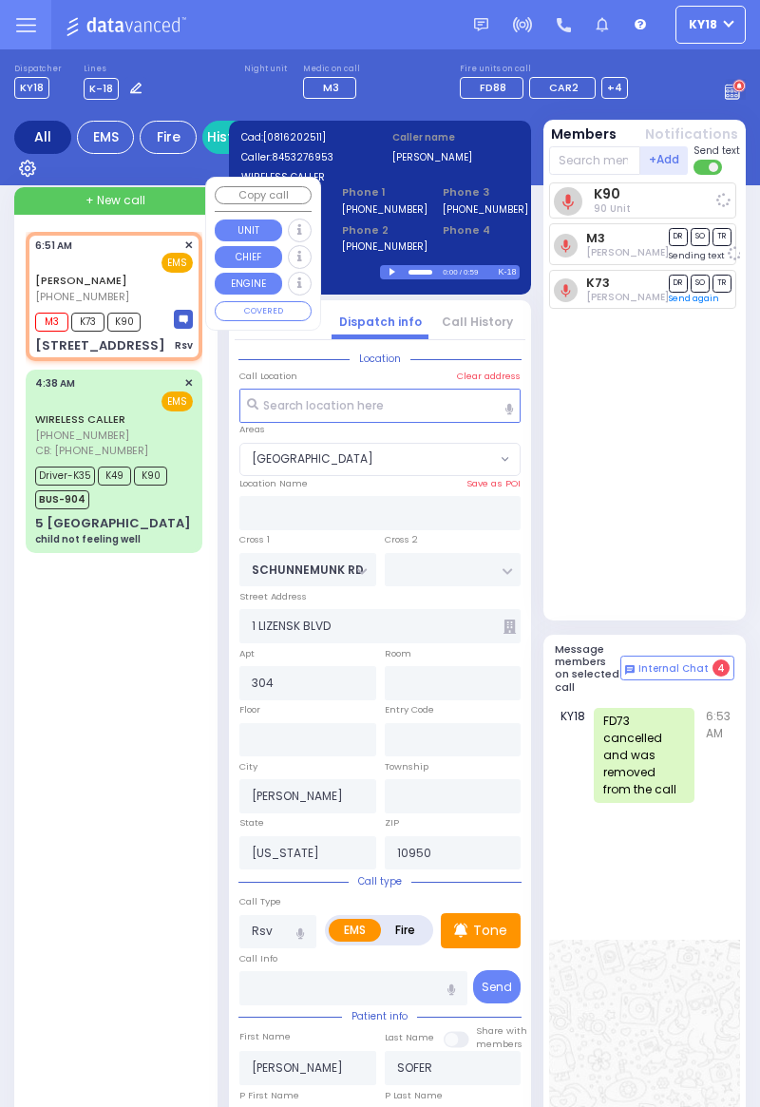
select select
radio input "true"
select select "Week"
select select "[GEOGRAPHIC_DATA]"
click at [604, 200] on link "K90" at bounding box center [599, 197] width 26 height 14
